Goal: Download file/media

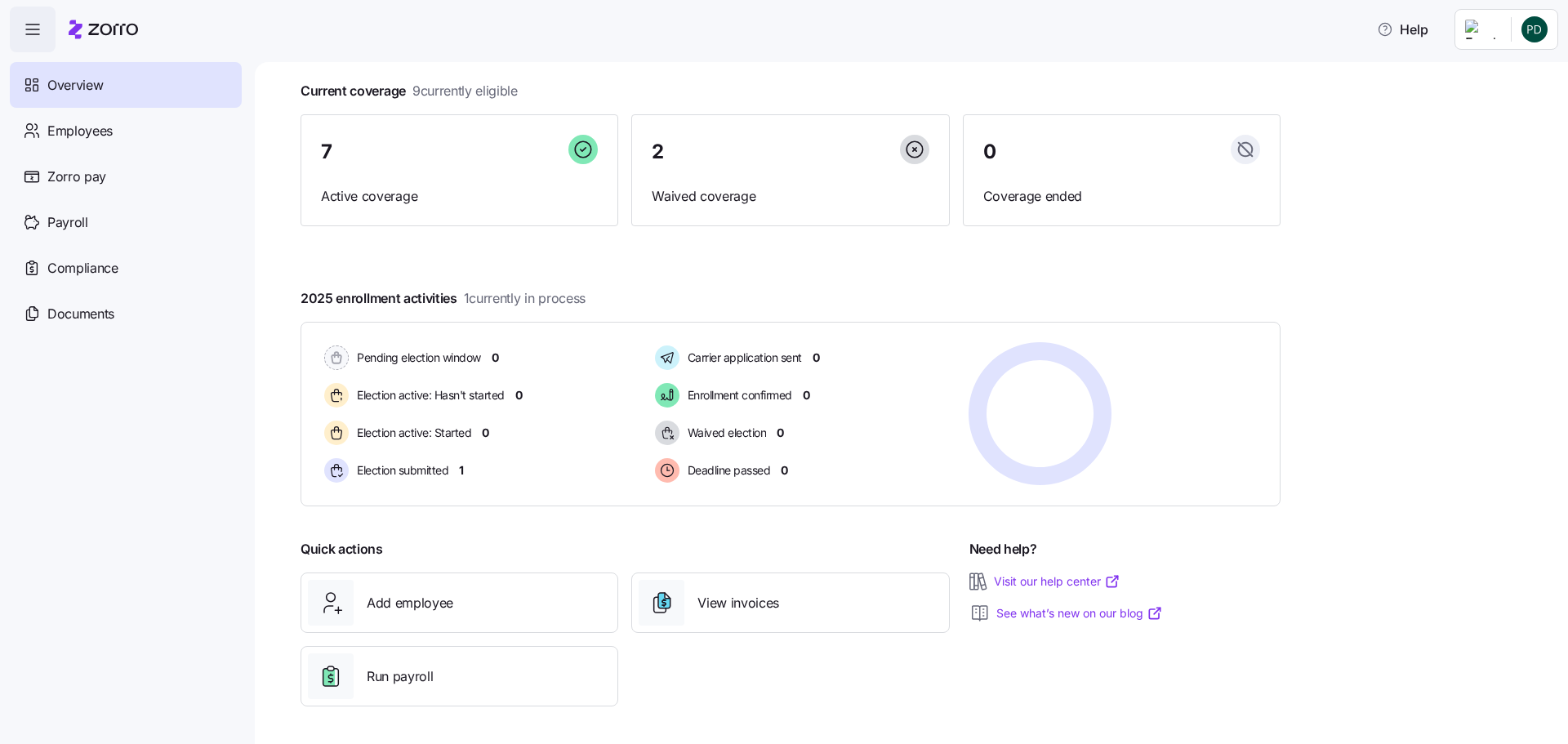
scroll to position [91, 0]
click at [112, 323] on span "Documents" at bounding box center [81, 314] width 67 height 20
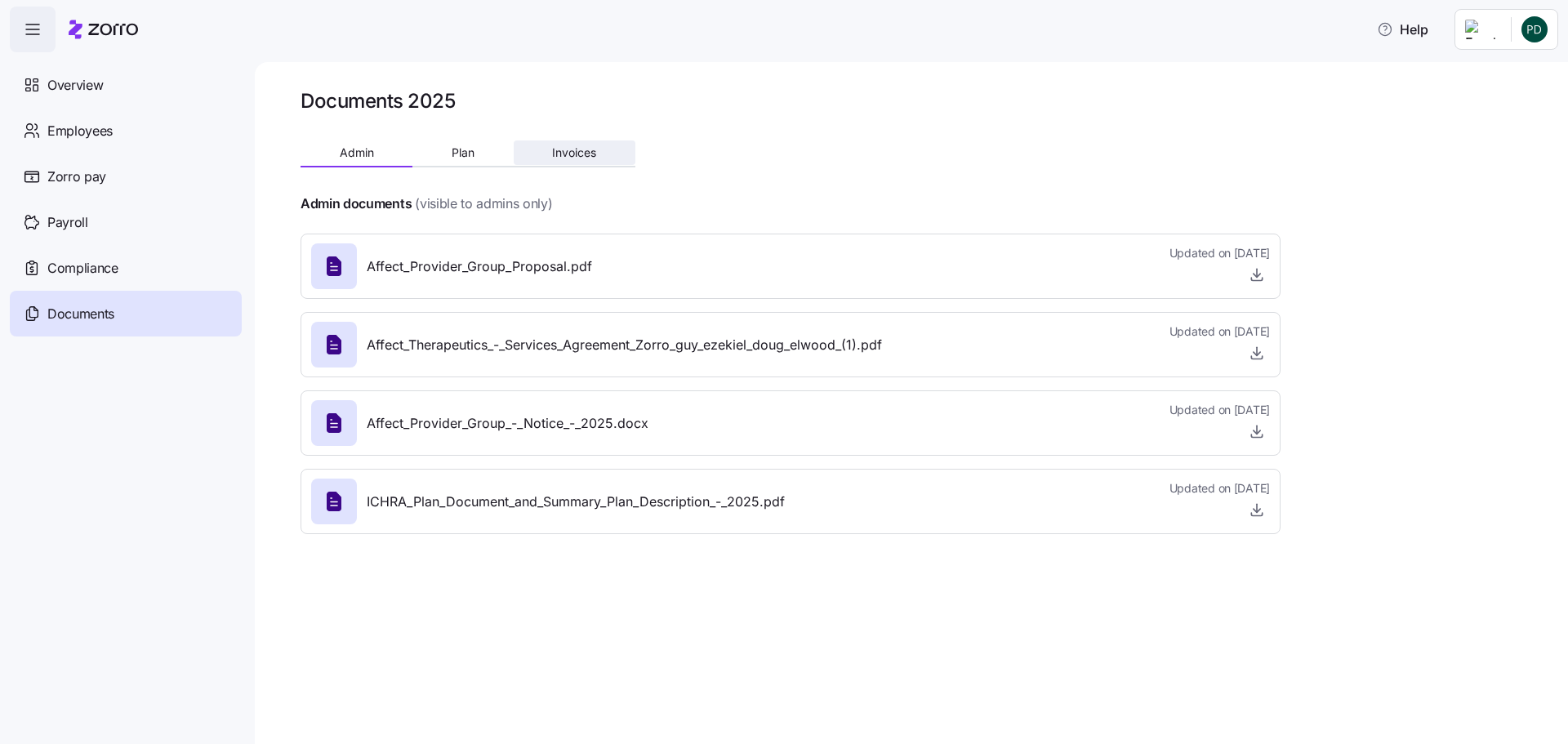
click at [551, 148] on button "Invoices" at bounding box center [574, 152] width 121 height 24
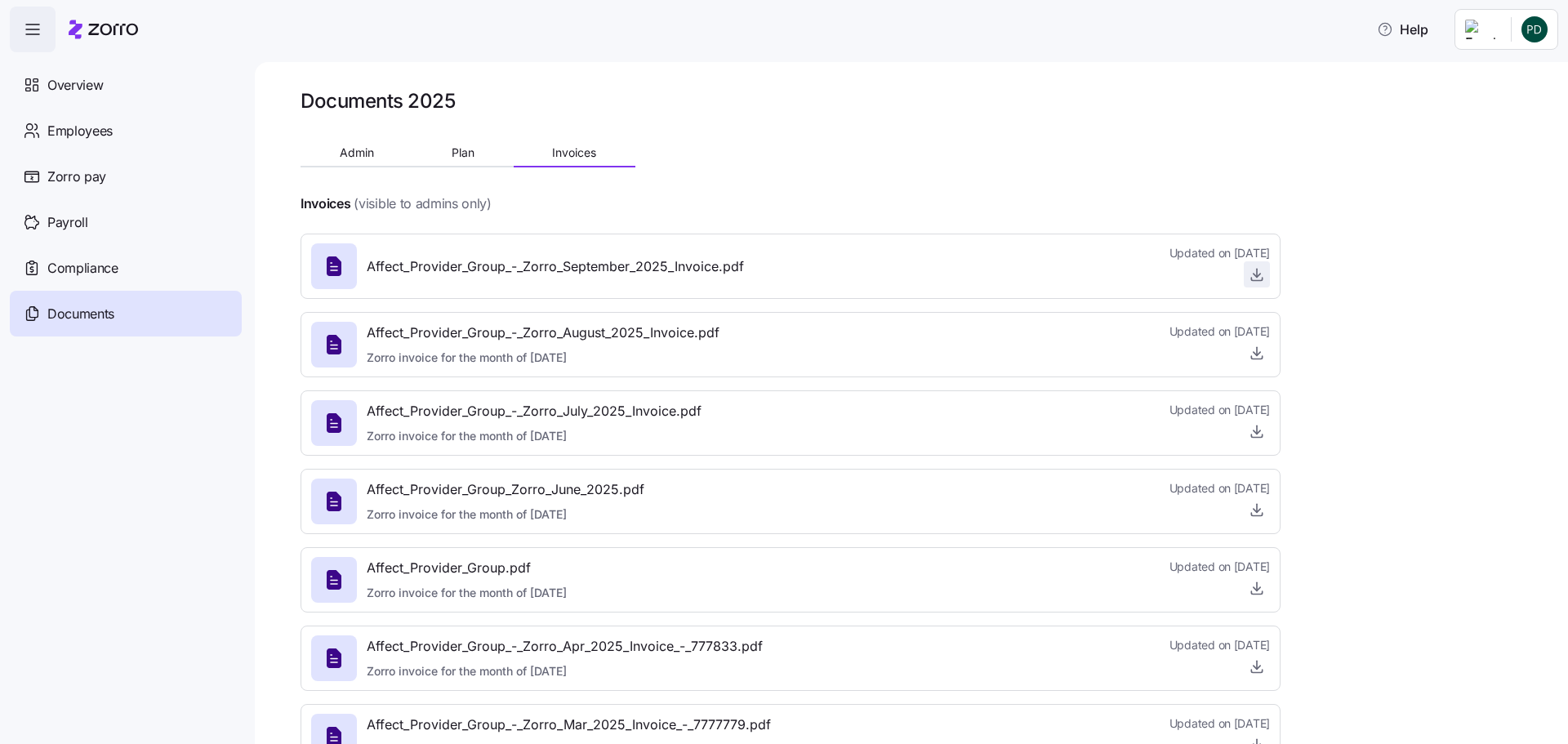
click at [1258, 276] on icon "button" at bounding box center [1256, 275] width 17 height 17
click at [1264, 356] on icon "button" at bounding box center [1256, 353] width 17 height 17
click at [1260, 437] on icon "button" at bounding box center [1256, 431] width 17 height 17
click at [477, 147] on button "Plan" at bounding box center [463, 152] width 100 height 24
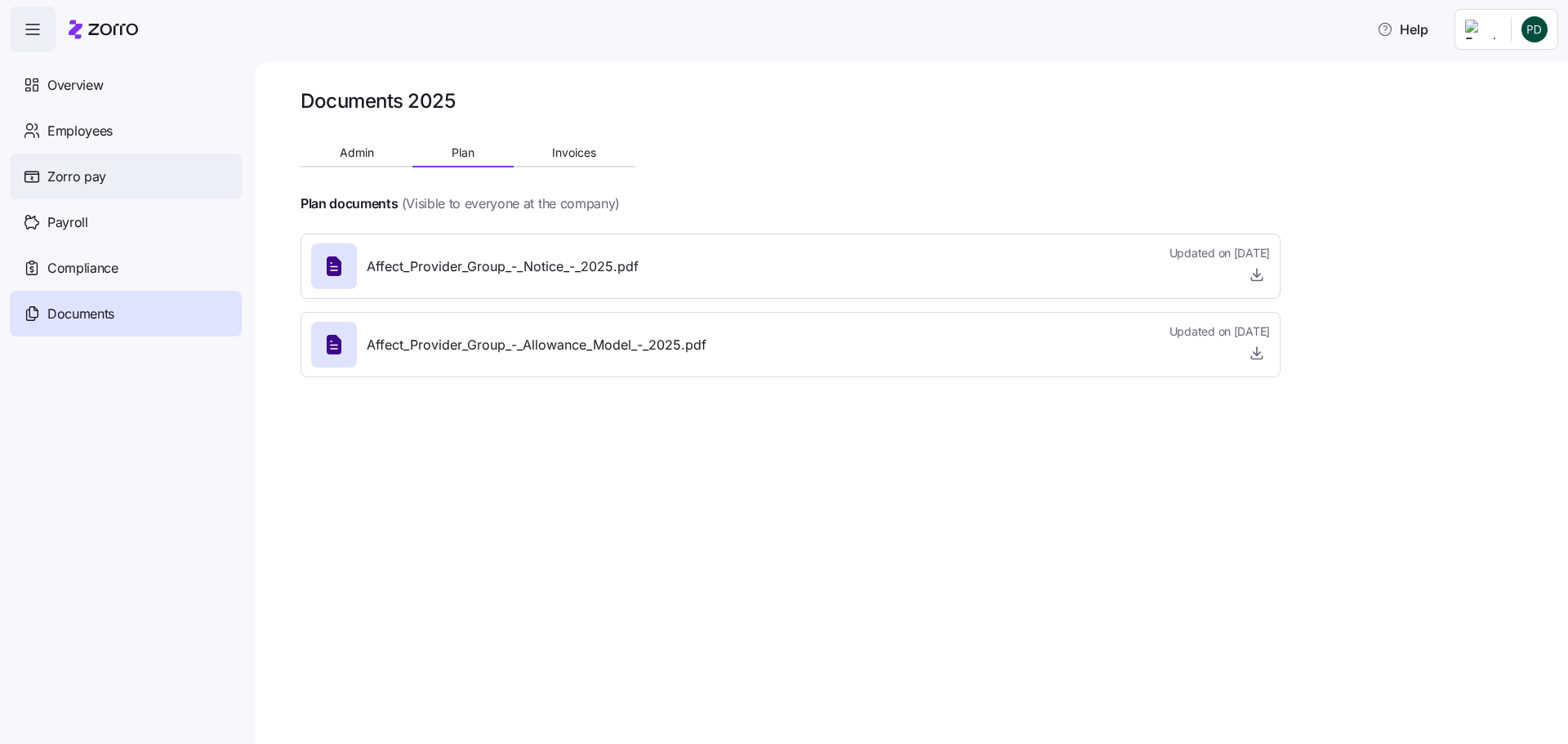
click at [80, 179] on span "Zorro pay" at bounding box center [76, 177] width 58 height 20
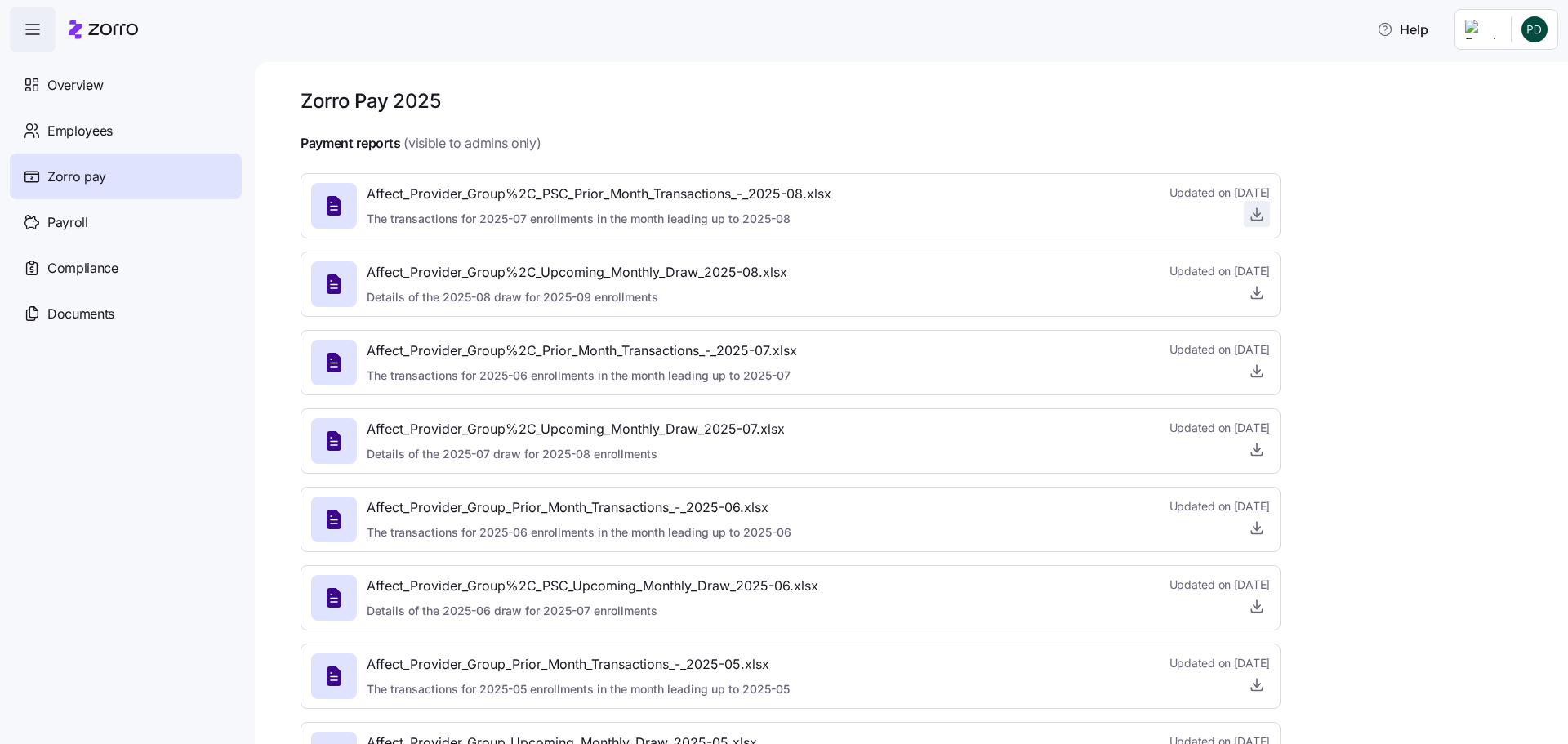
click at [1258, 214] on icon "button" at bounding box center [1256, 214] width 17 height 17
click at [1258, 371] on icon "button" at bounding box center [1256, 371] width 17 height 17
